Goal: Task Accomplishment & Management: Manage account settings

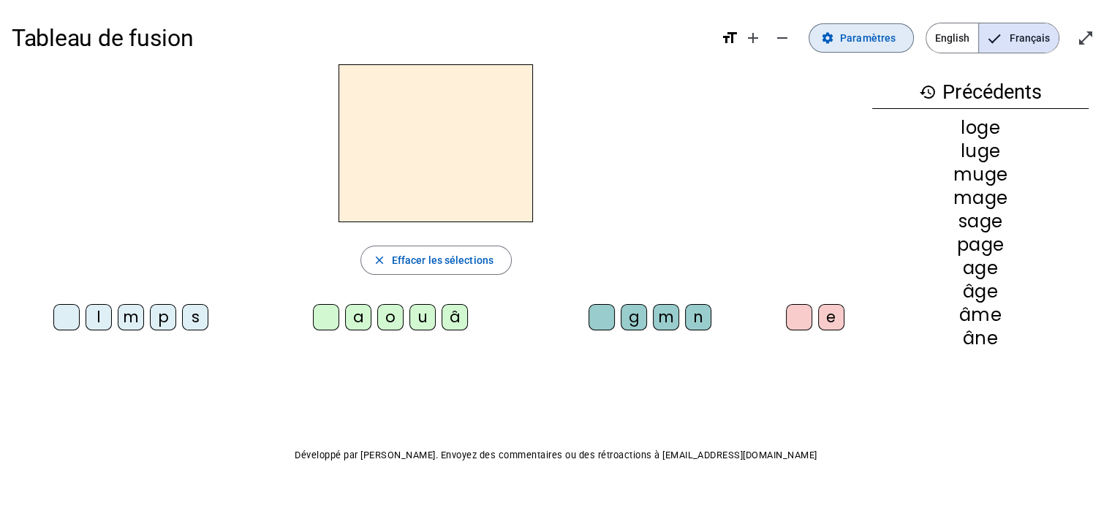
click at [875, 45] on span "Paramètres" at bounding box center [868, 38] width 56 height 18
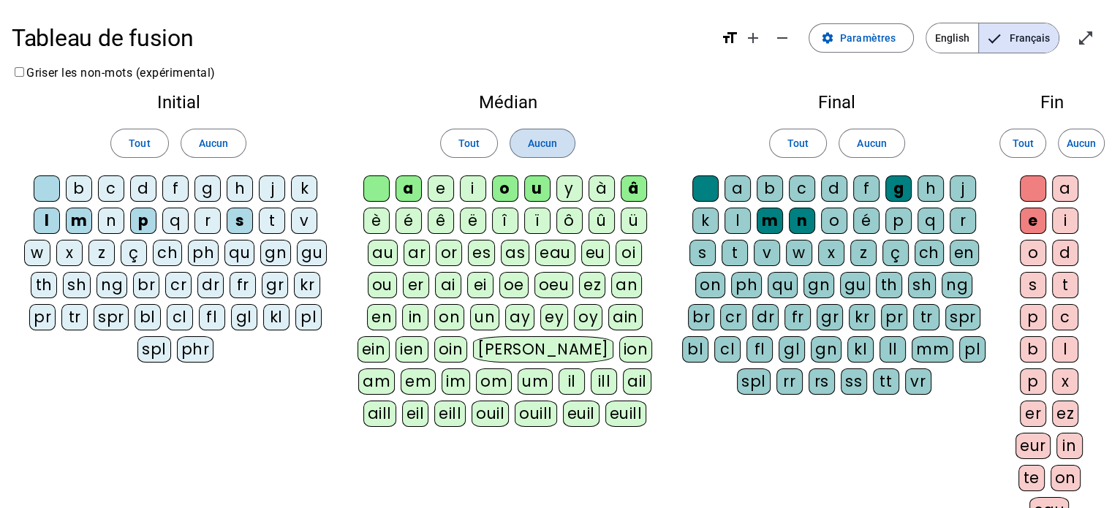
click at [560, 140] on span at bounding box center [542, 143] width 64 height 35
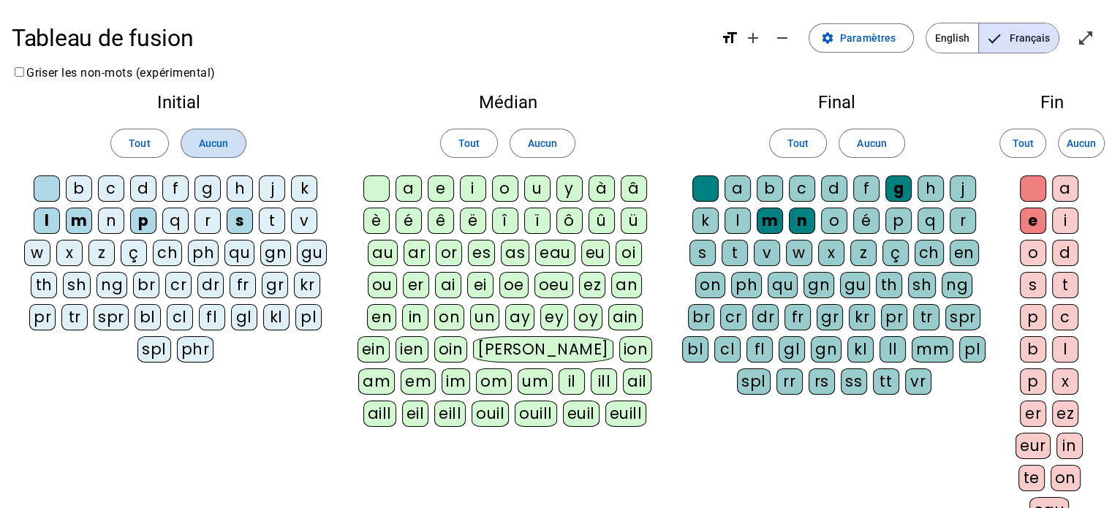
click at [227, 148] on span "Aucun" at bounding box center [213, 143] width 29 height 18
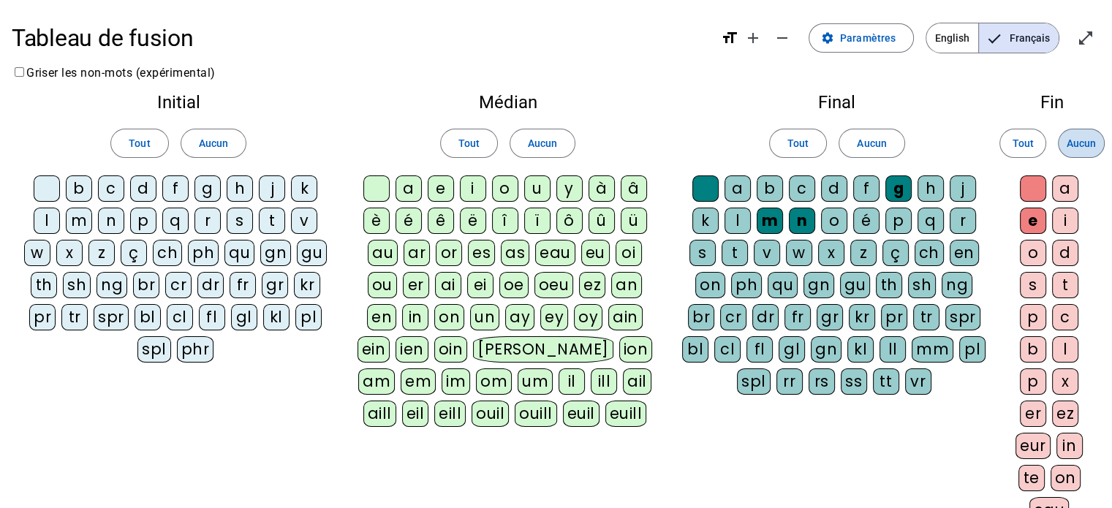
click at [1066, 145] on span "Aucun" at bounding box center [1080, 143] width 29 height 18
click at [169, 186] on div "f" at bounding box center [175, 188] width 26 height 26
click at [238, 278] on div "fr" at bounding box center [242, 285] width 26 height 26
click at [377, 219] on div "è" at bounding box center [376, 221] width 26 height 26
click at [954, 227] on div "r" at bounding box center [962, 221] width 26 height 26
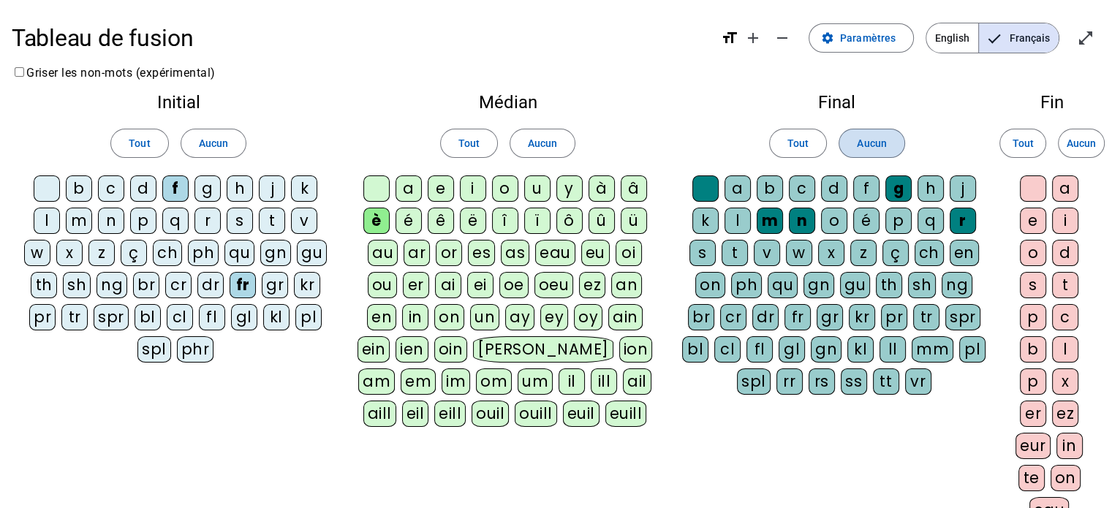
click at [848, 143] on span at bounding box center [871, 143] width 64 height 35
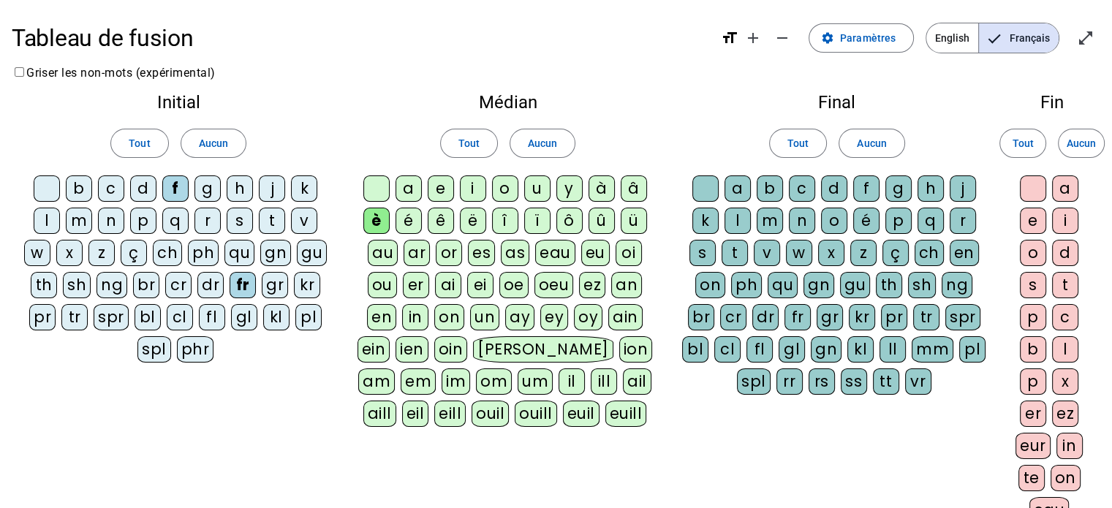
click at [965, 208] on div "r" at bounding box center [962, 221] width 26 height 26
click at [1036, 227] on div "e" at bounding box center [1032, 221] width 26 height 26
drag, startPoint x: 1029, startPoint y: 178, endPoint x: 1026, endPoint y: 191, distance: 12.8
click at [1026, 191] on div at bounding box center [1032, 188] width 26 height 26
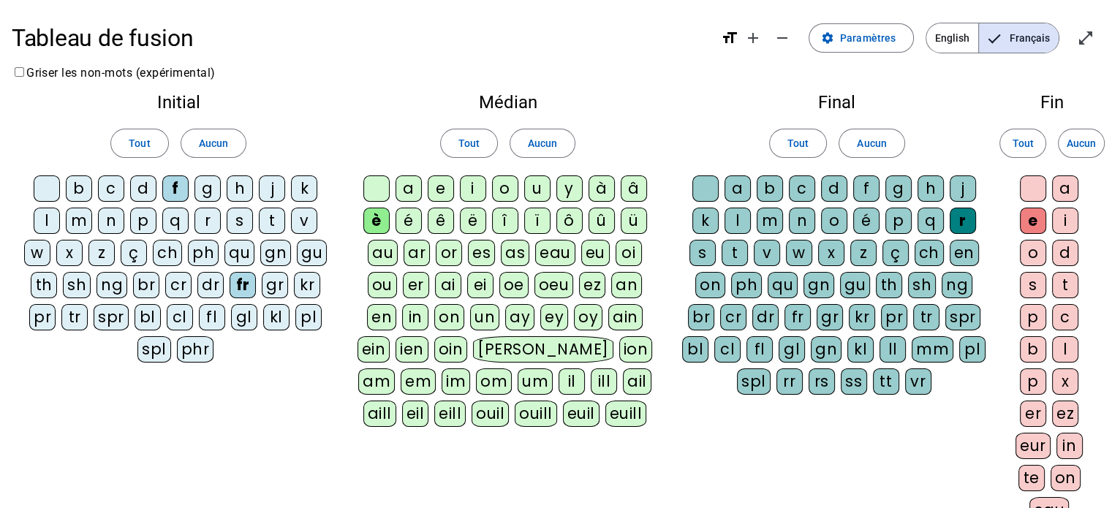
click at [1036, 184] on div at bounding box center [1032, 188] width 26 height 26
click at [707, 186] on div at bounding box center [705, 188] width 26 height 26
click at [368, 191] on div at bounding box center [376, 188] width 26 height 26
click at [49, 191] on div at bounding box center [47, 188] width 26 height 26
click at [143, 216] on div "p" at bounding box center [143, 221] width 26 height 26
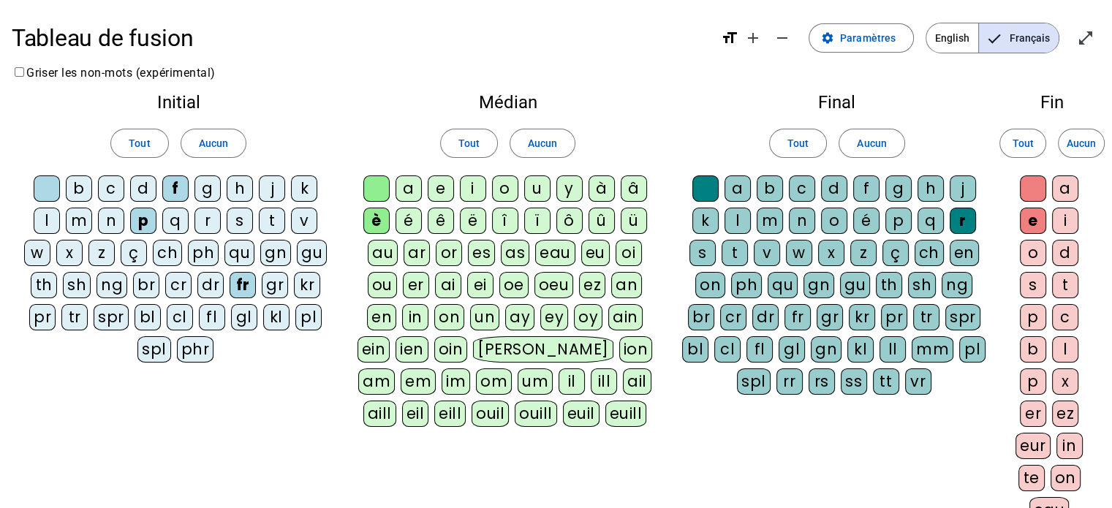
click at [83, 218] on div "m" at bounding box center [79, 221] width 26 height 26
click at [213, 188] on div "g" at bounding box center [207, 188] width 26 height 26
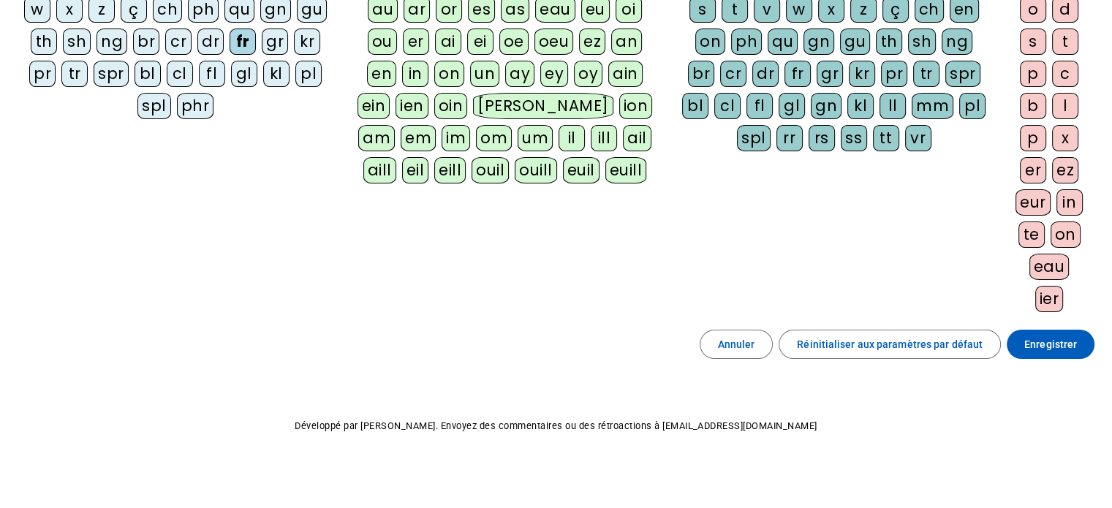
click at [434, 186] on letter-bubble "eill" at bounding box center [452, 173] width 37 height 32
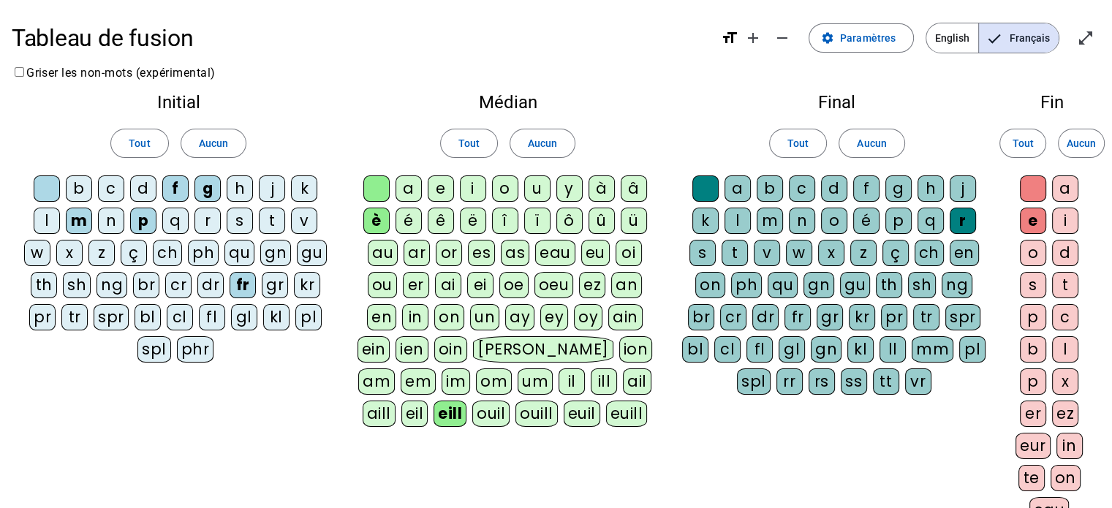
click at [416, 187] on div "a" at bounding box center [408, 188] width 26 height 26
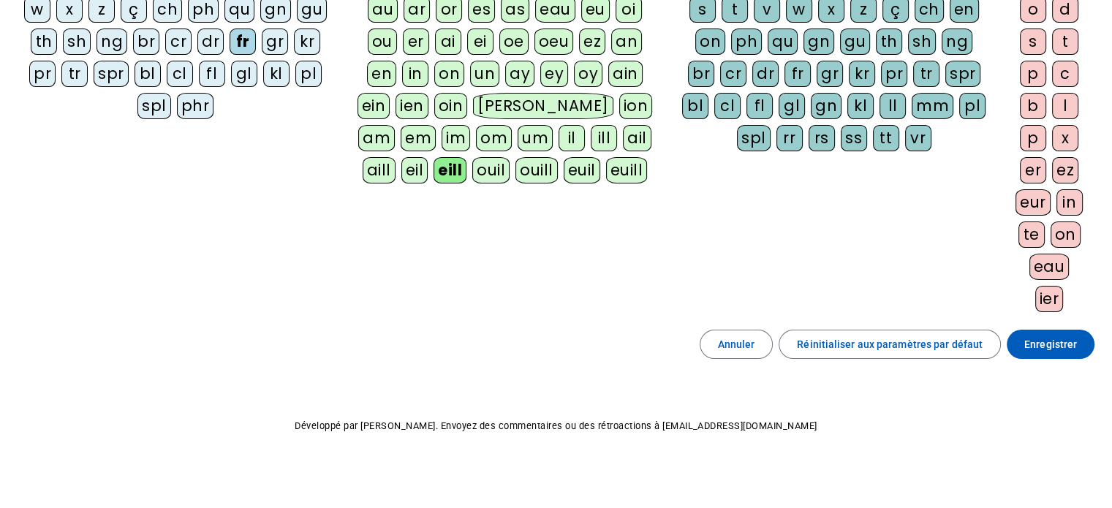
click at [410, 419] on div "Tableau de fusion format_size add remove settings Paramètres English Français o…" at bounding box center [556, 135] width 1112 height 756
click at [433, 166] on div "eill" at bounding box center [449, 170] width 33 height 26
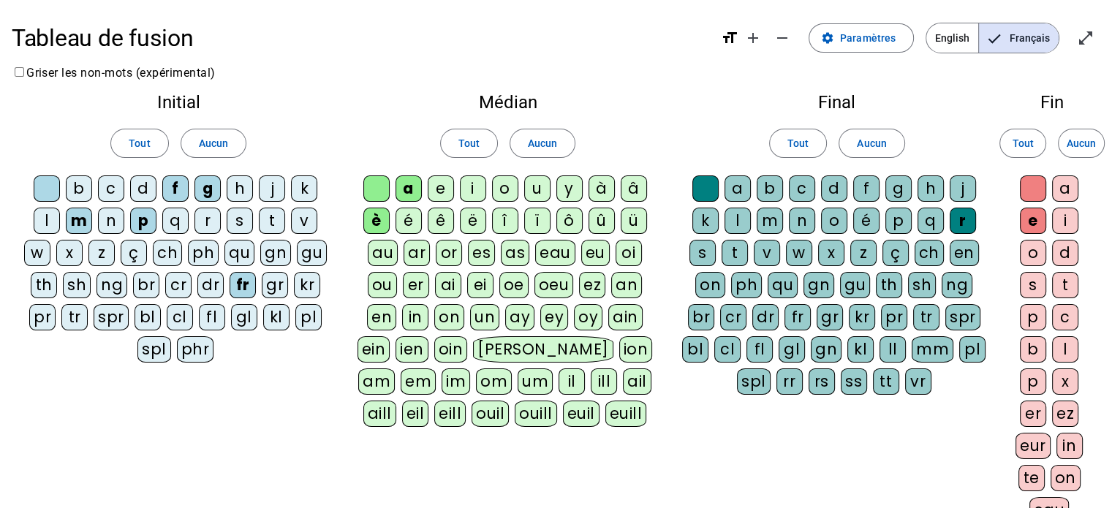
click at [894, 192] on div "g" at bounding box center [898, 188] width 26 height 26
click at [241, 218] on div "s" at bounding box center [240, 221] width 26 height 26
click at [471, 189] on div "i" at bounding box center [473, 188] width 26 height 26
click at [835, 248] on div "x" at bounding box center [831, 253] width 26 height 26
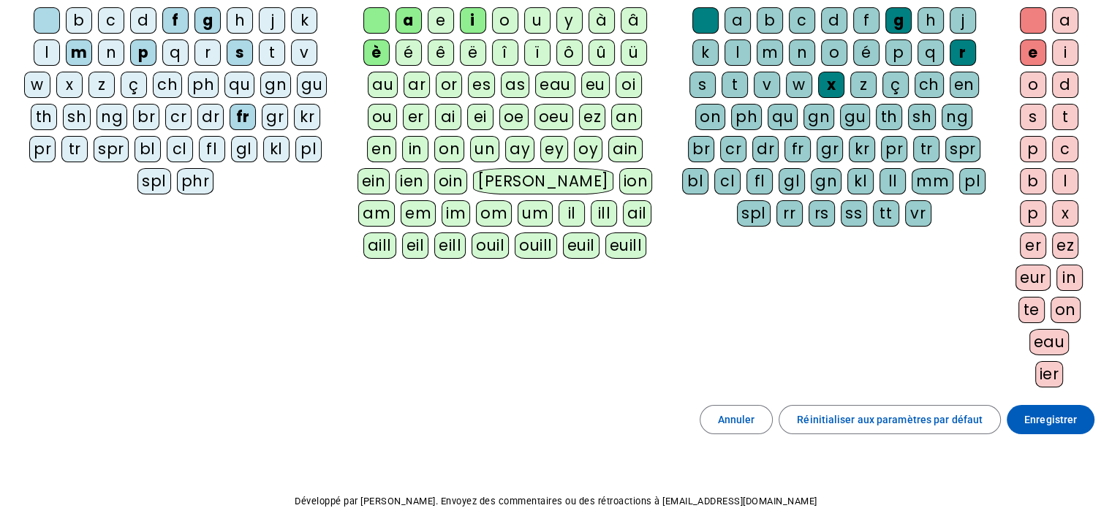
scroll to position [243, 0]
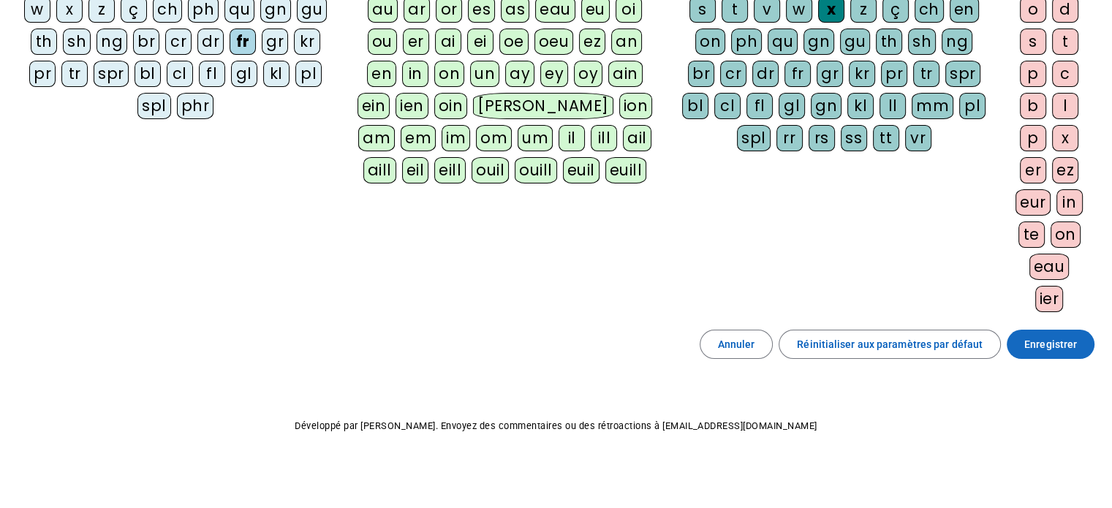
click at [1029, 338] on span "Enregistrer" at bounding box center [1050, 344] width 53 height 18
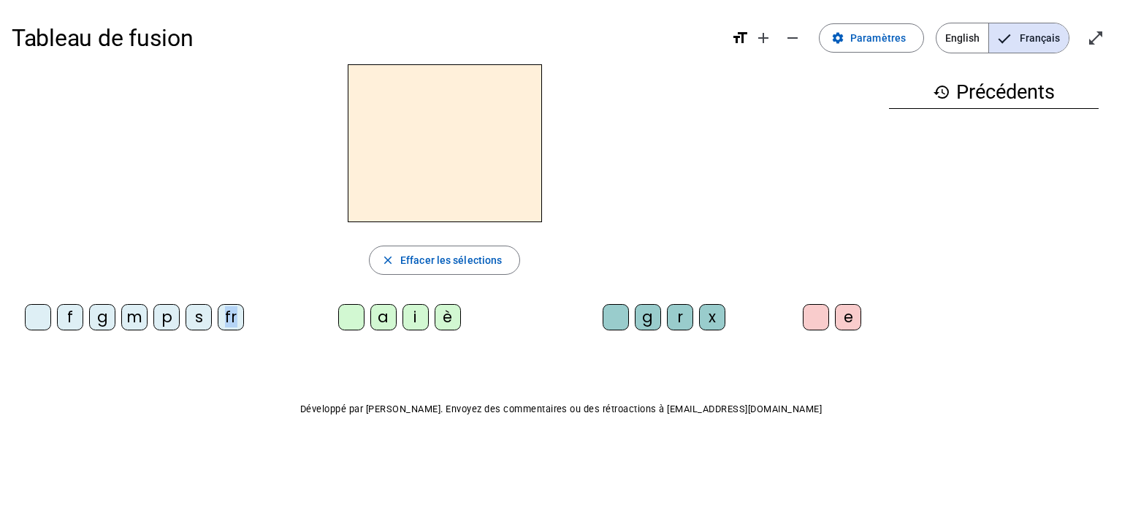
drag, startPoint x: 224, startPoint y: 321, endPoint x: 260, endPoint y: 300, distance: 41.6
click at [260, 300] on div "f g m p s fr" at bounding box center [138, 320] width 252 height 44
click at [228, 319] on div "fr" at bounding box center [231, 317] width 26 height 26
click at [445, 317] on div "è" at bounding box center [448, 317] width 26 height 26
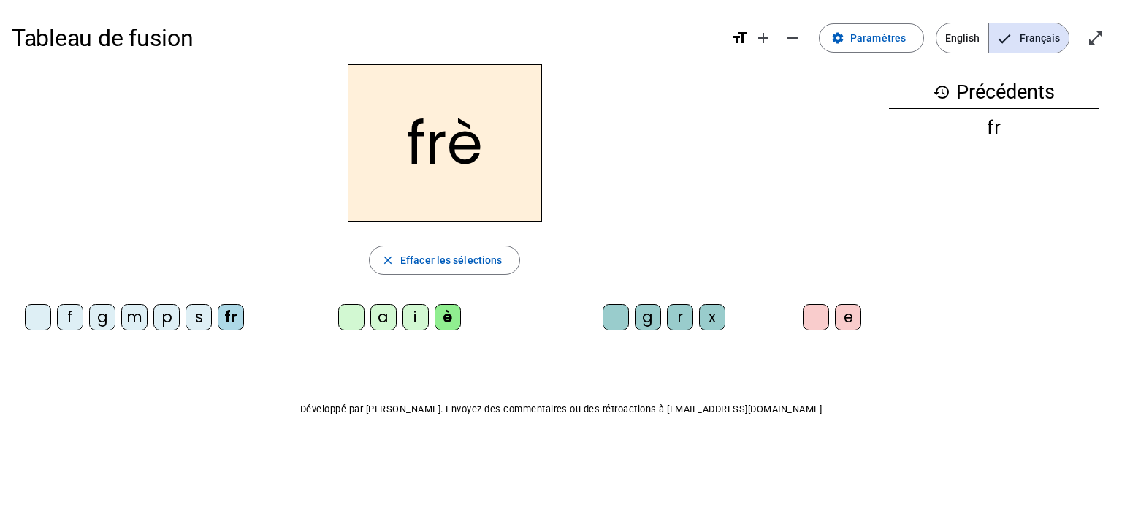
click at [673, 314] on div "r" at bounding box center [680, 317] width 26 height 26
click at [845, 306] on div "e" at bounding box center [848, 317] width 26 height 26
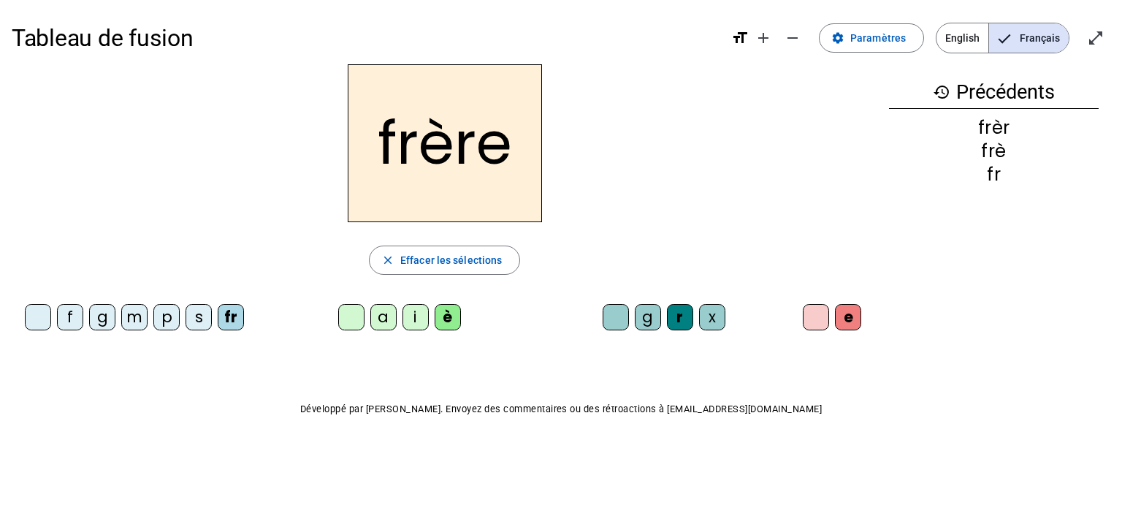
click at [164, 324] on div "p" at bounding box center [166, 317] width 26 height 26
click at [138, 319] on div "m" at bounding box center [134, 317] width 26 height 26
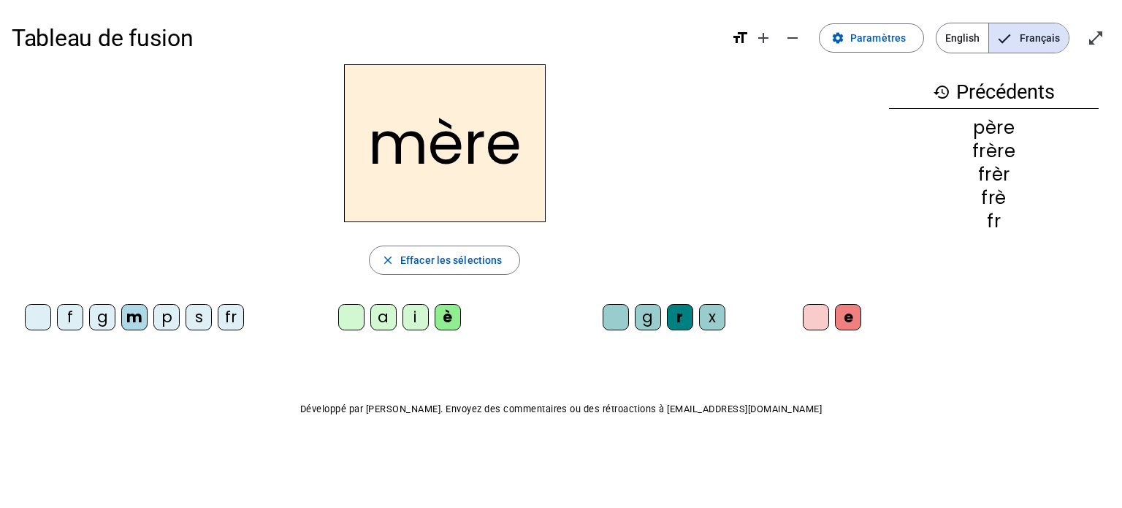
click at [96, 312] on div "g" at bounding box center [102, 317] width 26 height 26
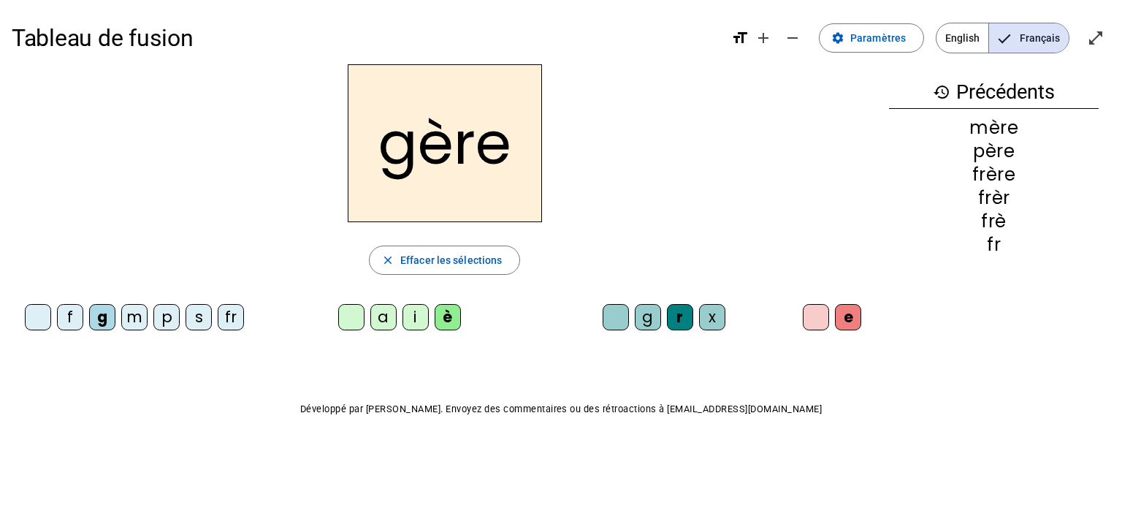
click at [381, 317] on div "a" at bounding box center [384, 317] width 26 height 26
click at [652, 314] on div "g" at bounding box center [648, 317] width 26 height 26
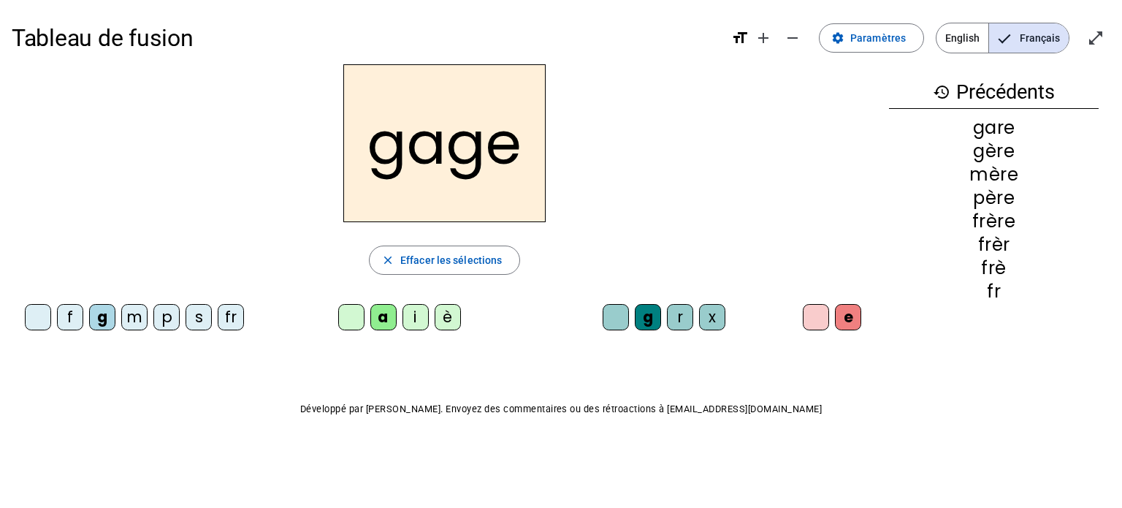
click at [199, 324] on div "s" at bounding box center [199, 317] width 26 height 26
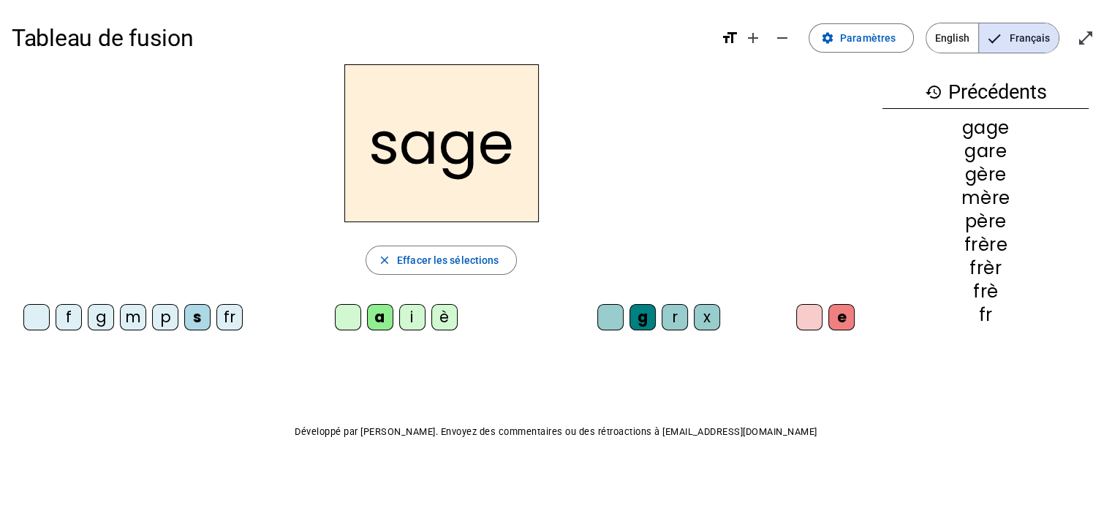
click at [159, 321] on div "p" at bounding box center [165, 317] width 26 height 26
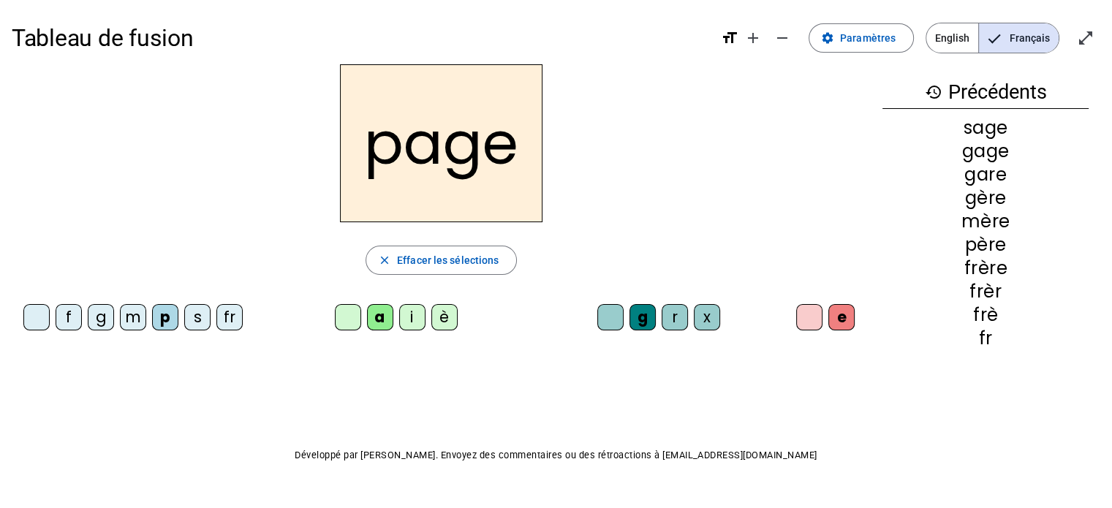
click at [414, 309] on div "i" at bounding box center [412, 317] width 26 height 26
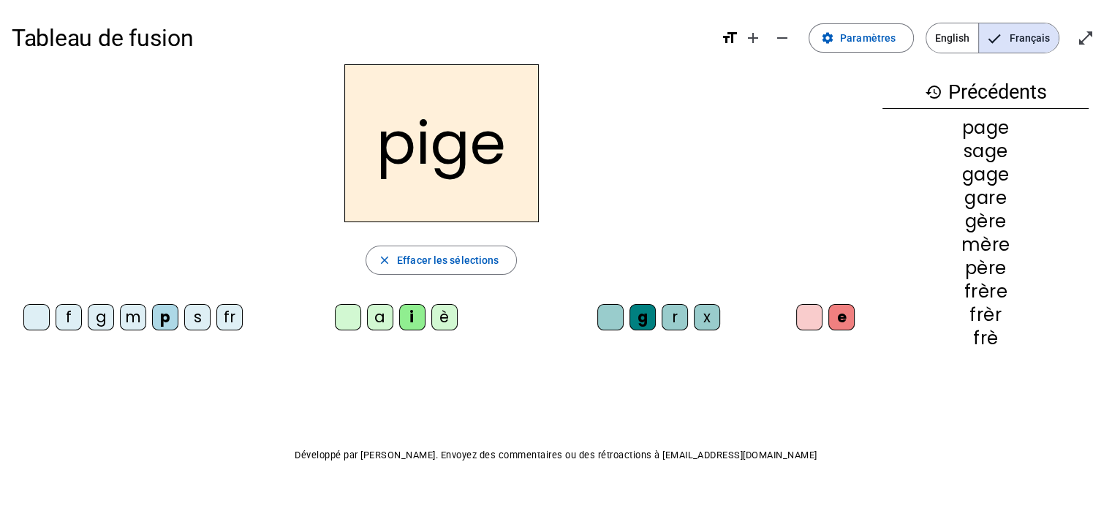
click at [75, 311] on div "f" at bounding box center [69, 317] width 26 height 26
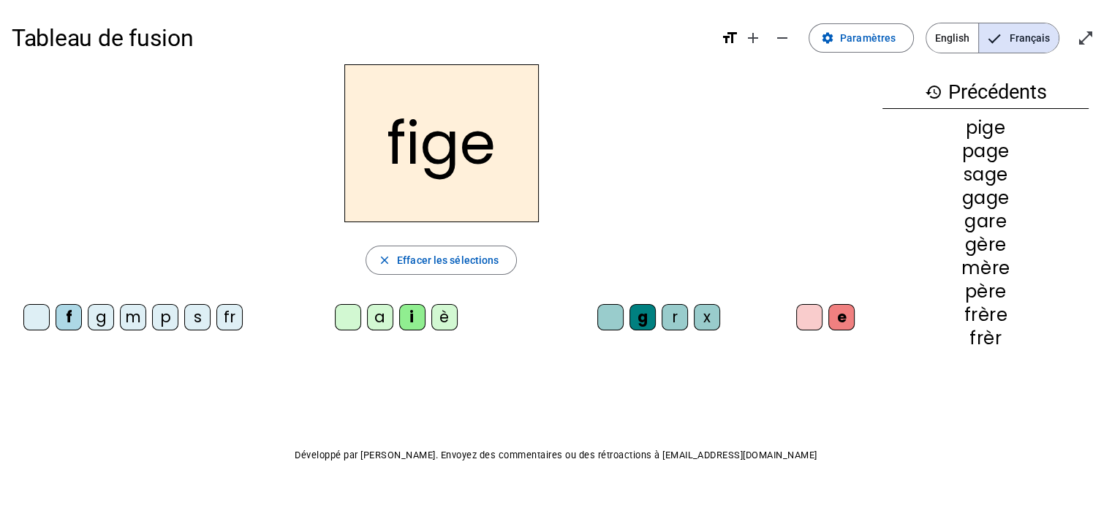
click at [704, 329] on div "x" at bounding box center [707, 317] width 26 height 26
